Goal: Information Seeking & Learning: Learn about a topic

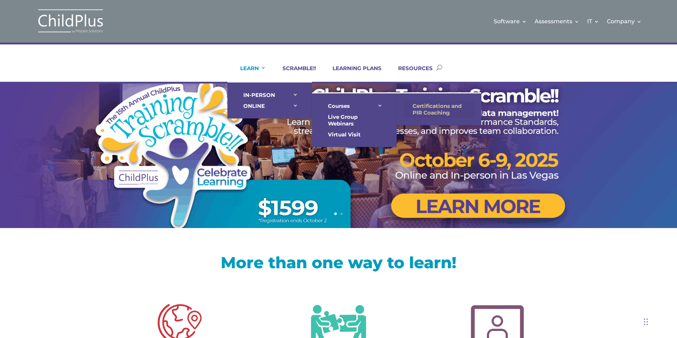
click at [419, 105] on link "Certifications and PIR Coaching" at bounding box center [439, 109] width 70 height 18
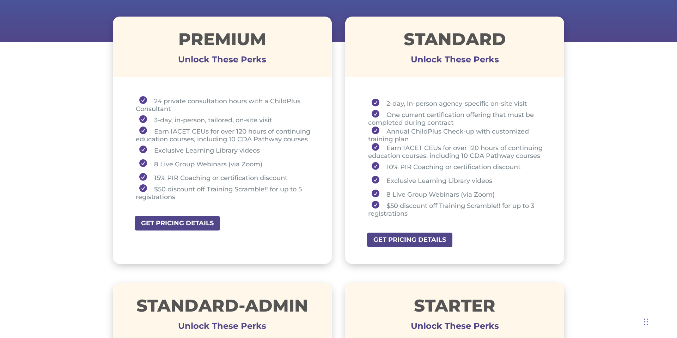
scroll to position [254, 0]
